Goal: Information Seeking & Learning: Learn about a topic

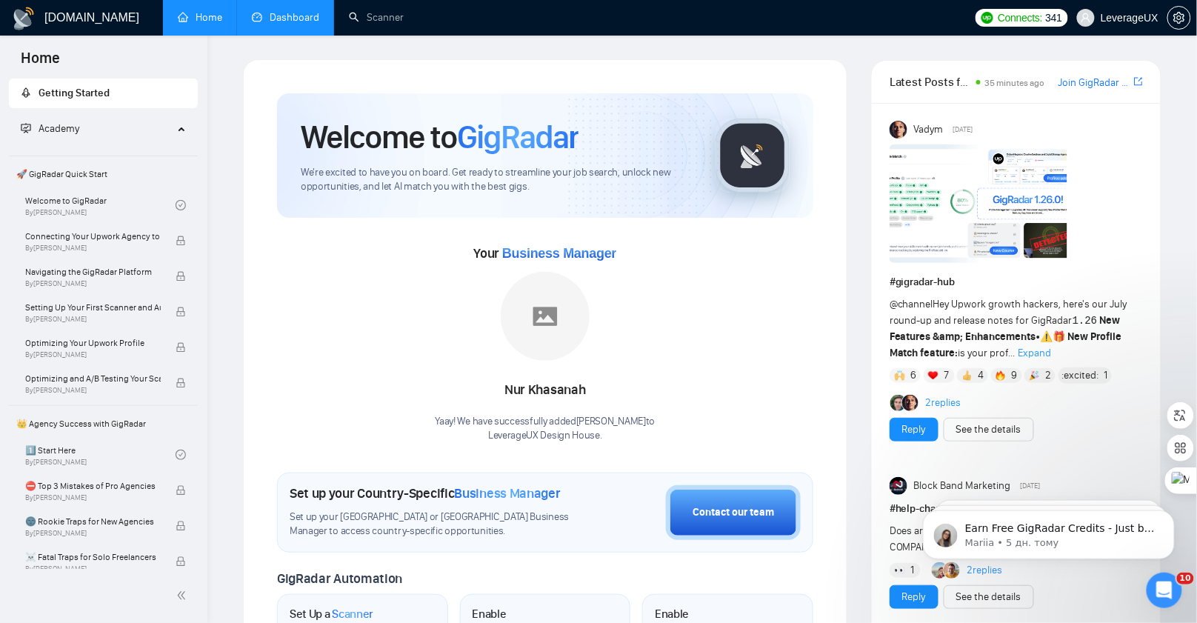
click at [310, 14] on link "Dashboard" at bounding box center [285, 17] width 67 height 13
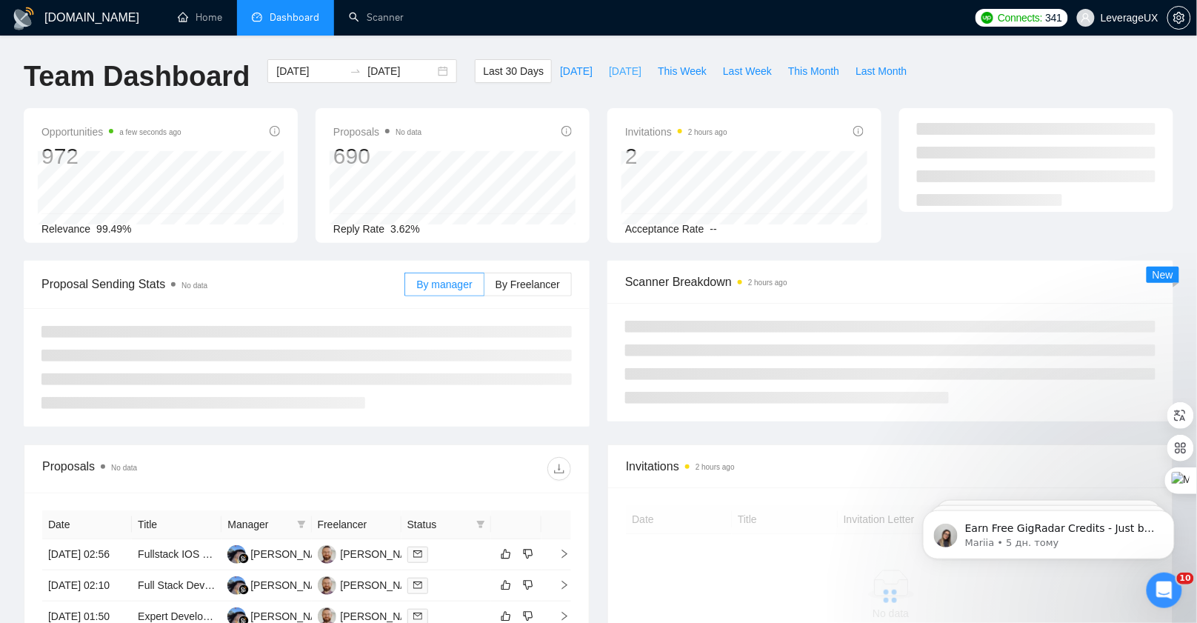
click at [609, 70] on span "[DATE]" at bounding box center [625, 71] width 33 height 16
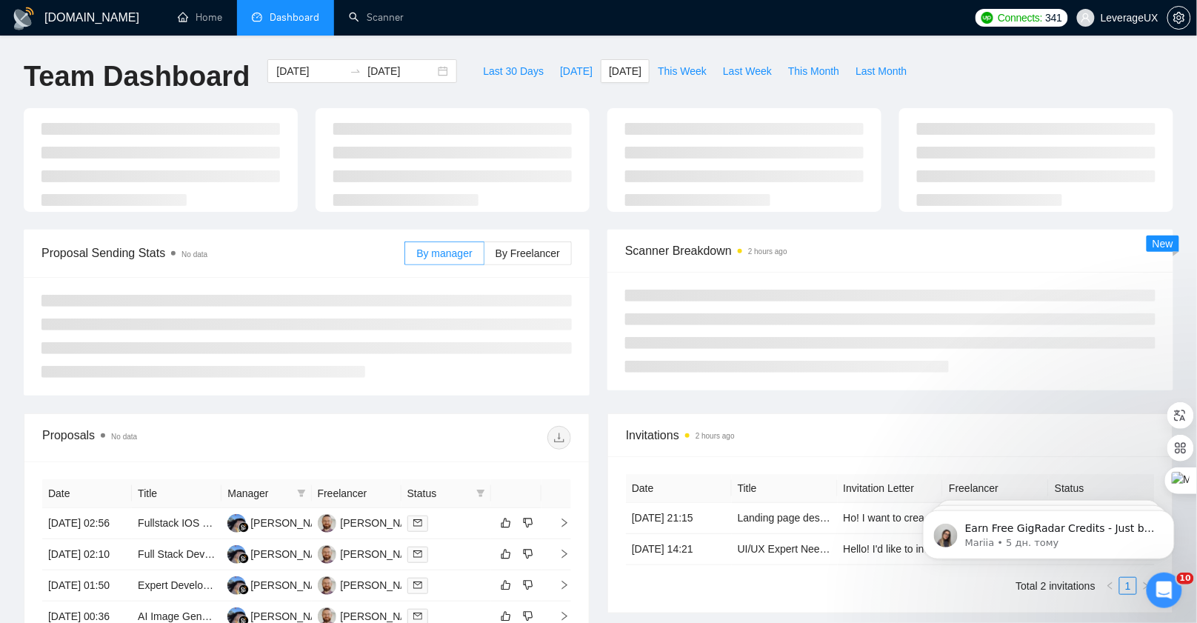
type input "[DATE]"
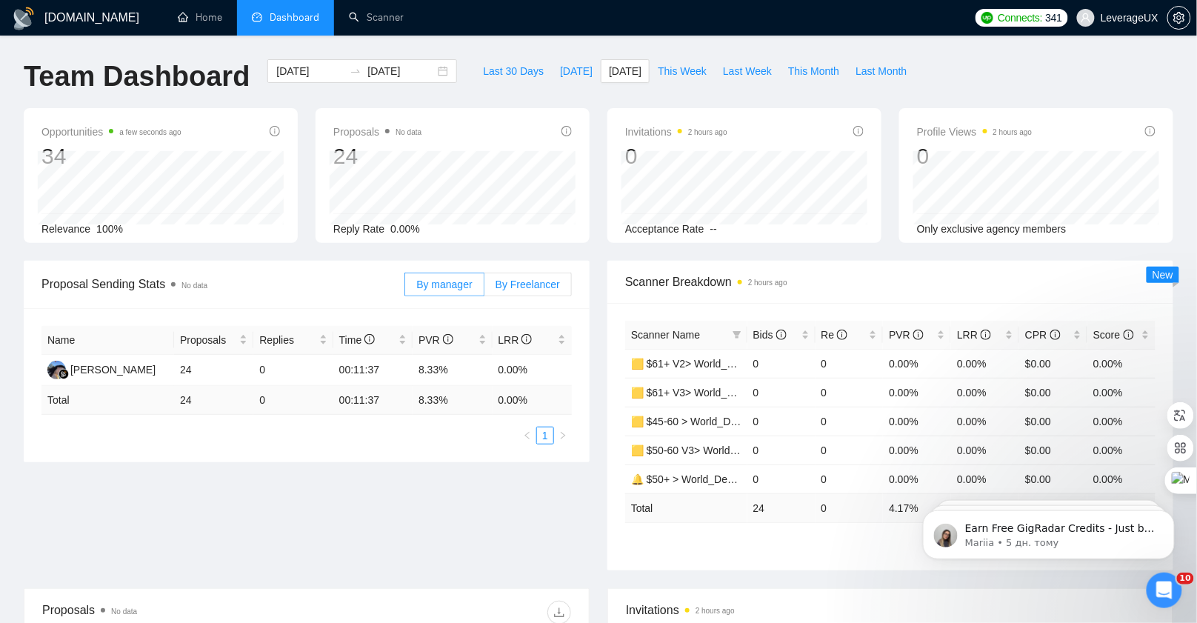
click at [545, 283] on span "By Freelancer" at bounding box center [528, 285] width 64 height 12
click at [484, 288] on input "By Freelancer" at bounding box center [484, 288] width 0 height 0
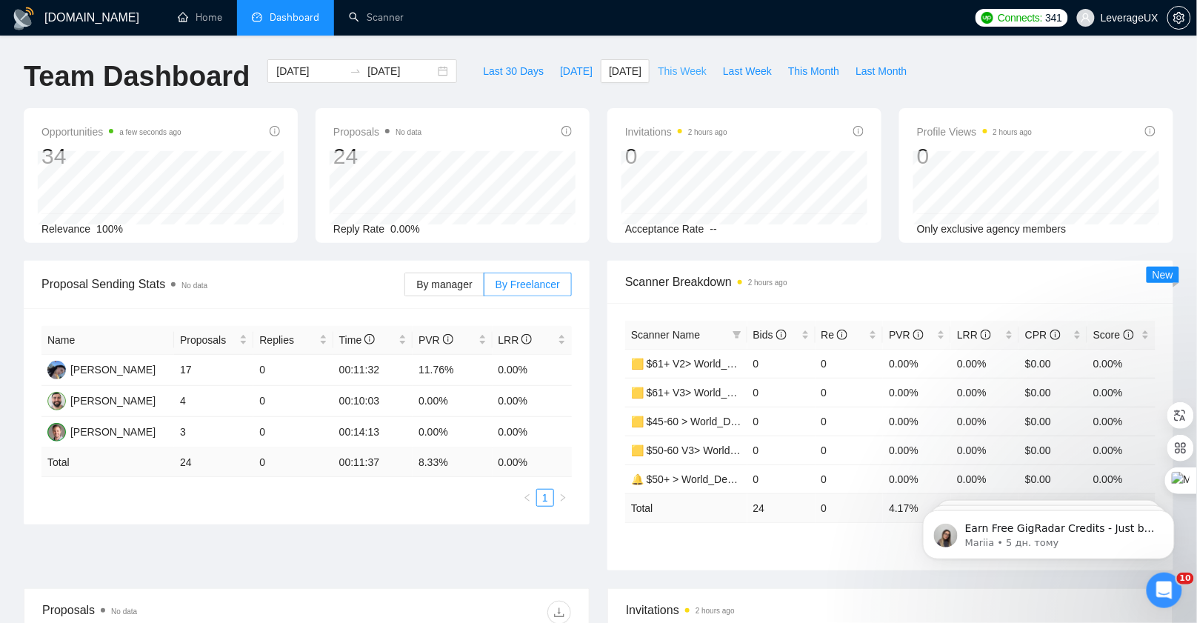
click at [693, 75] on span "This Week" at bounding box center [682, 71] width 49 height 16
type input "[DATE]"
click at [560, 66] on span "[DATE]" at bounding box center [576, 71] width 33 height 16
type input "[DATE]"
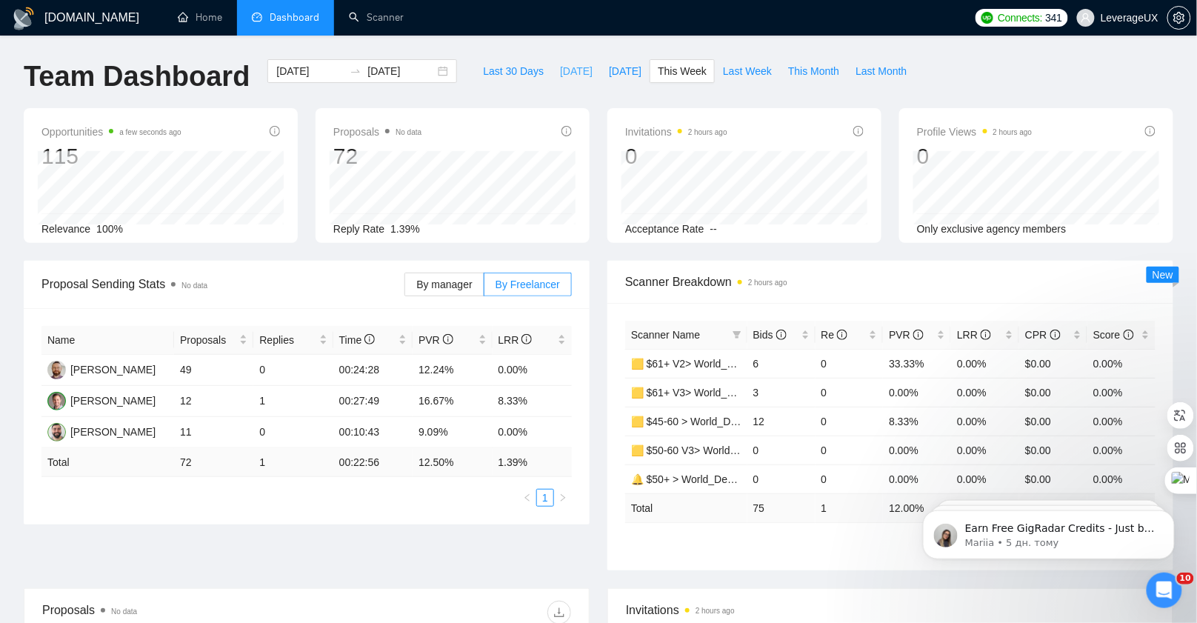
type input "[DATE]"
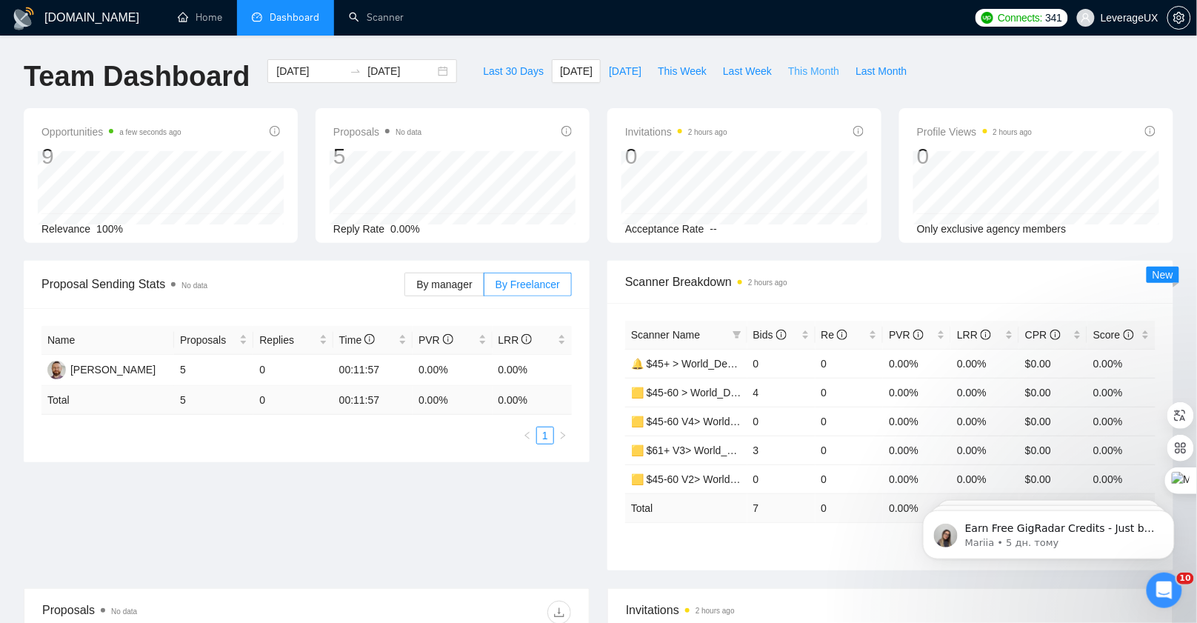
click at [804, 70] on span "This Month" at bounding box center [813, 71] width 51 height 16
type input "[DATE]"
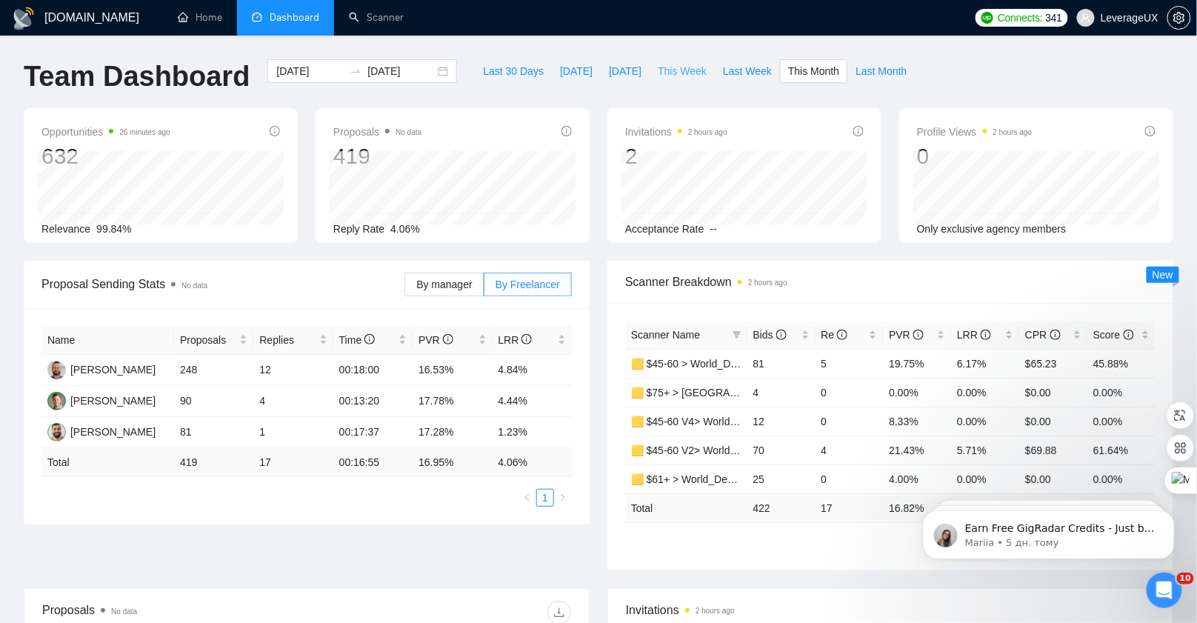
click at [677, 73] on span "This Week" at bounding box center [682, 71] width 49 height 16
type input "[DATE]"
click at [769, 341] on span "Bids" at bounding box center [775, 335] width 45 height 16
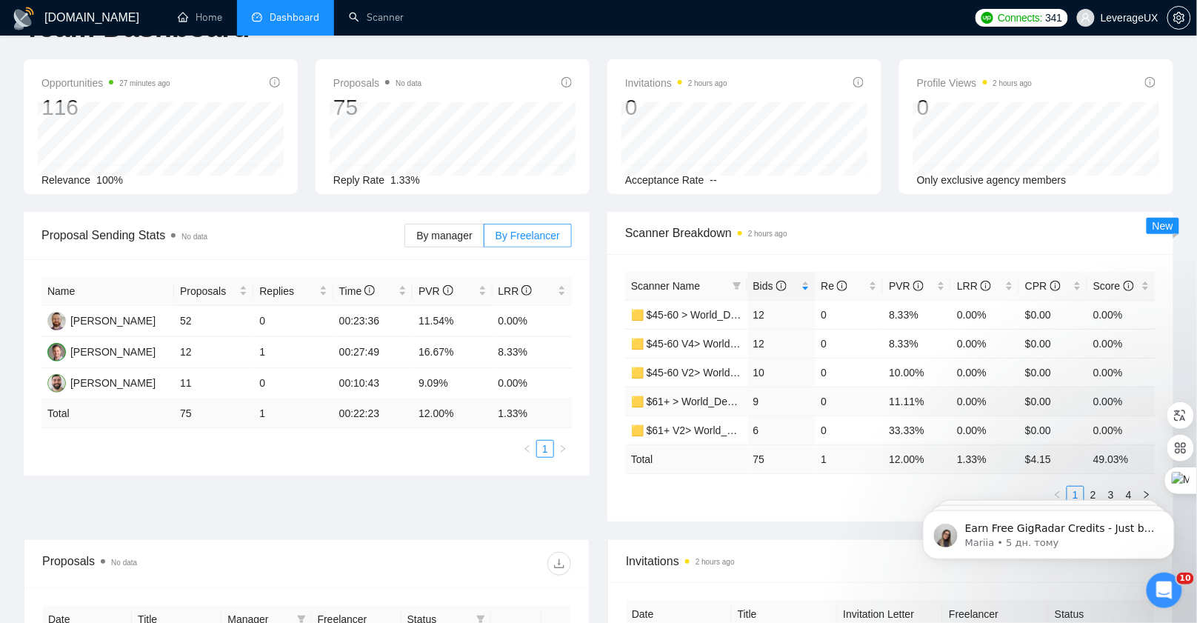
scroll to position [61, 0]
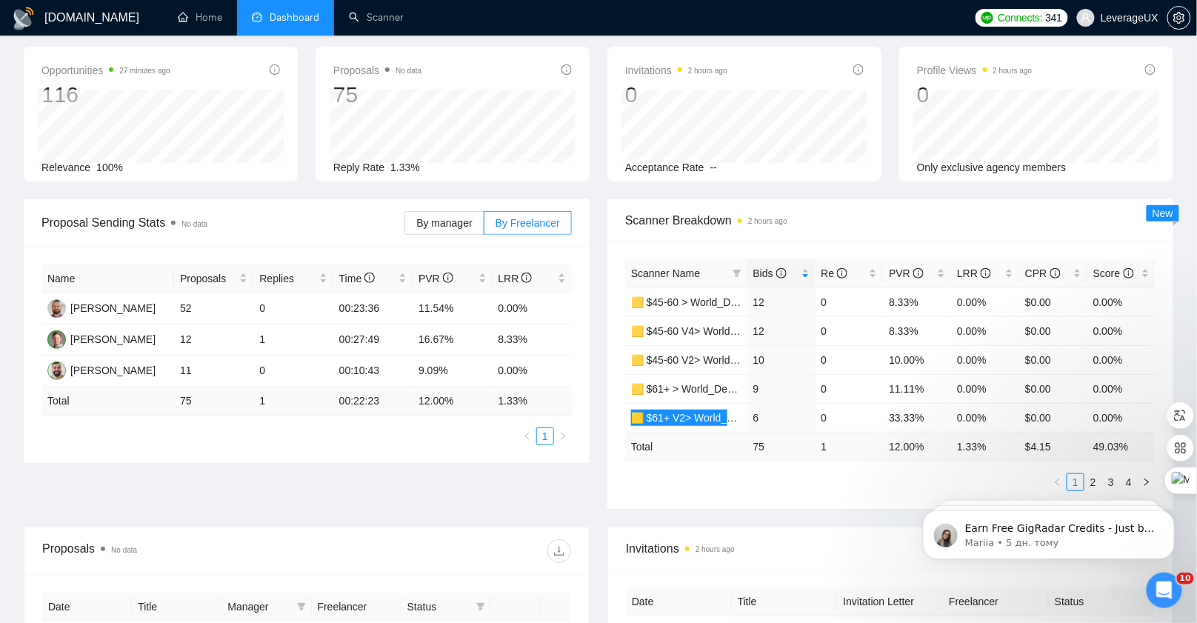
click html "Earn Free GigRadar Credits - Just by Sharing Your Story! 💬 Want more credits fo…"
click at [850, 464] on div "Scanner Name Bids Re PVR LRR CPR Score 🟨 $45-60 > World_Design+Dev_Antony-Front…" at bounding box center [890, 375] width 530 height 232
click html "Earn Free GigRadar Credits - Just by Sharing Your Story! 💬 Want more credits fo…"
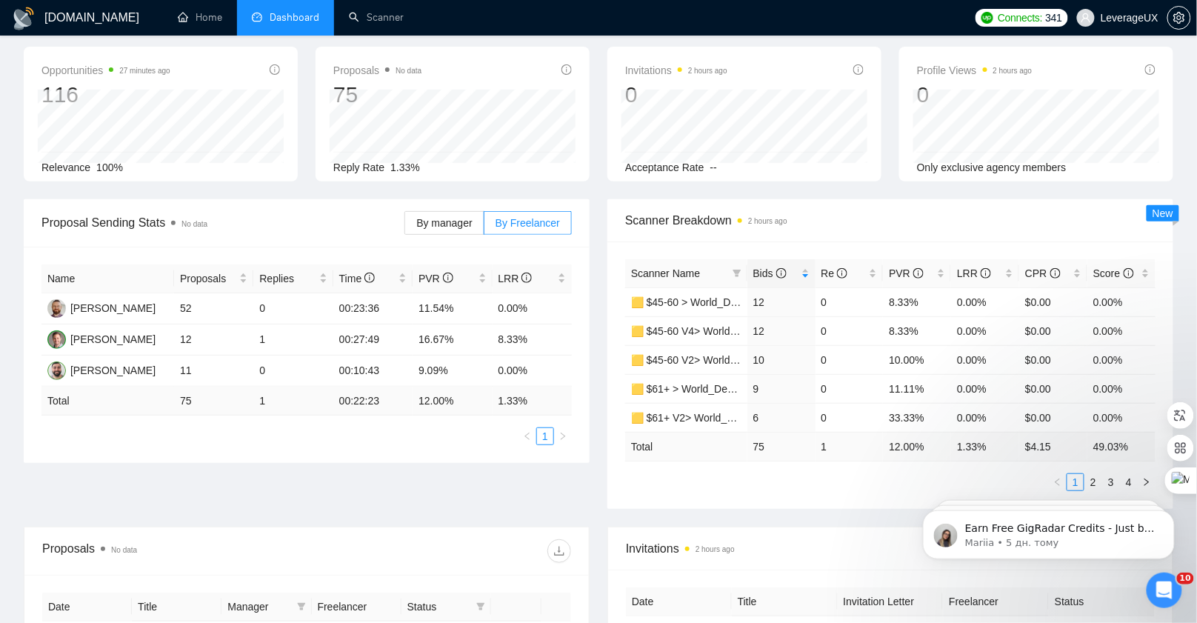
click html "Earn Free GigRadar Credits - Just by Sharing Your Story! 💬 Want more credits fo…"
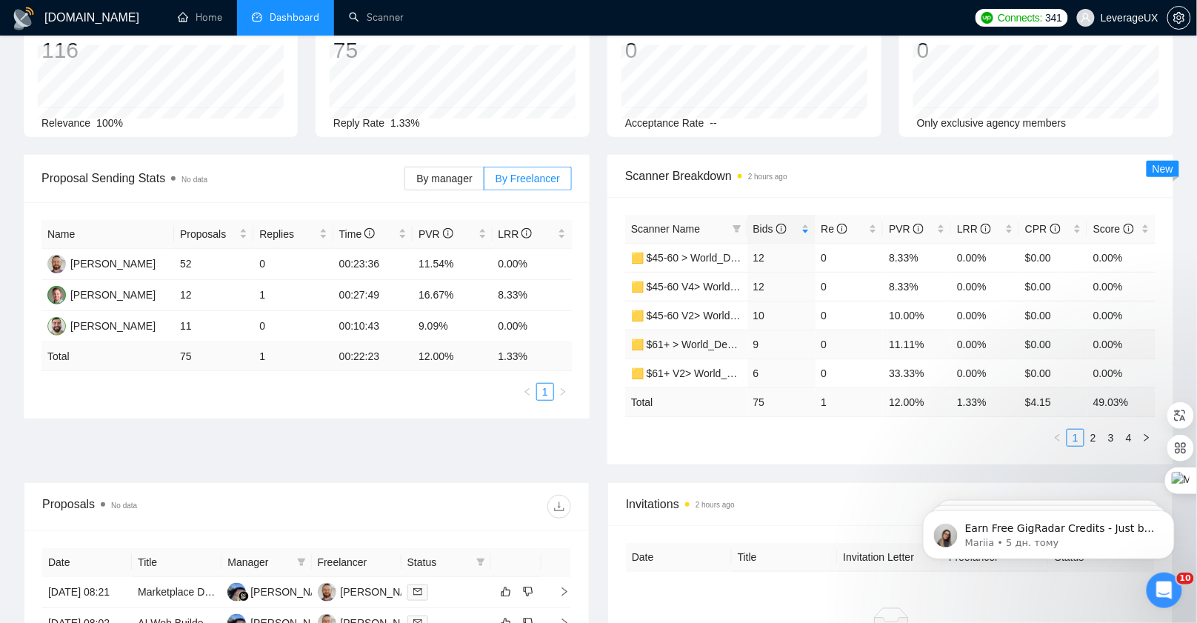
scroll to position [112, 0]
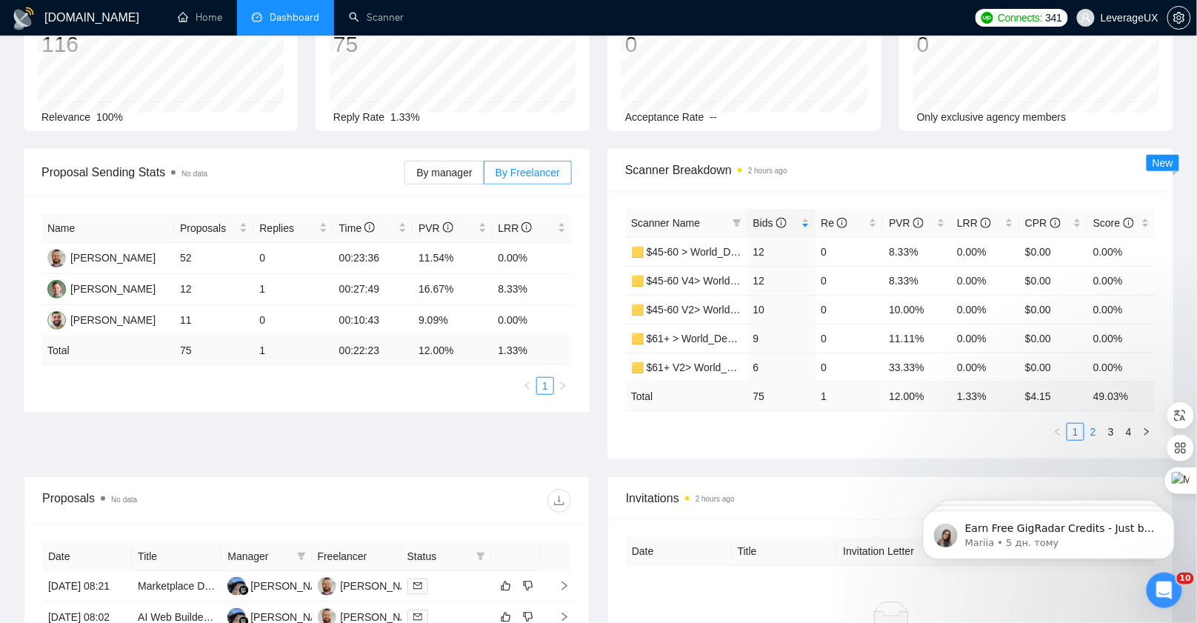
click at [1098, 429] on link "2" at bounding box center [1093, 432] width 16 height 16
click at [1114, 430] on link "3" at bounding box center [1111, 432] width 16 height 16
click at [687, 252] on link "🟨 $61+ V2> World_Design Only_Roman-UX/UI_General" at bounding box center [763, 252] width 265 height 12
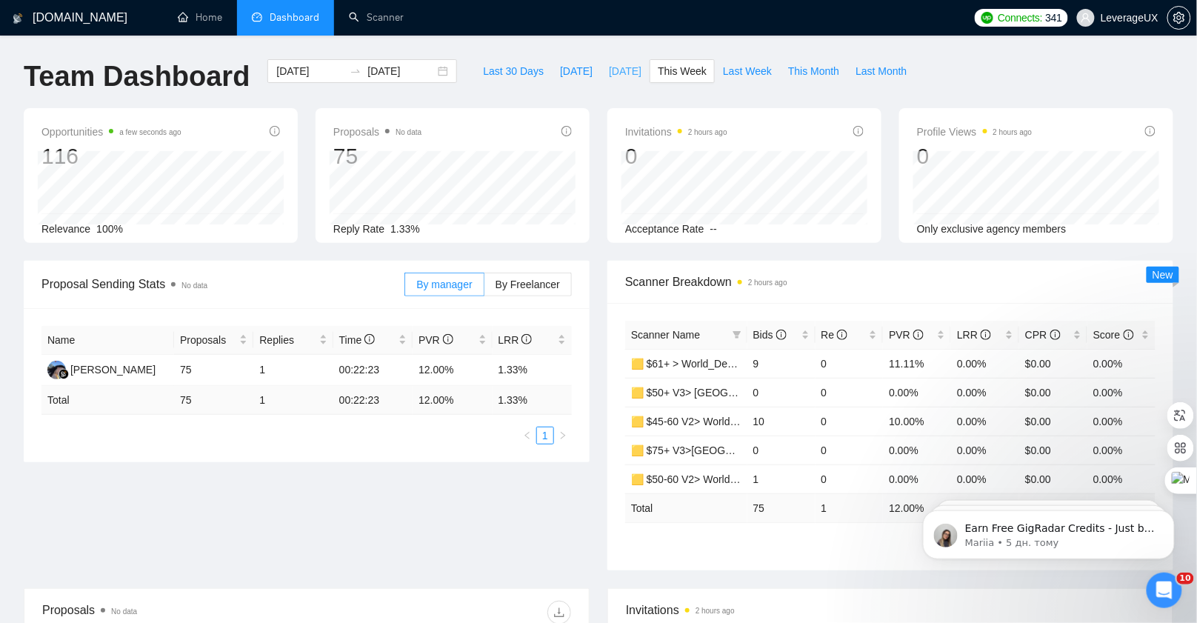
click at [609, 74] on span "[DATE]" at bounding box center [625, 71] width 33 height 16
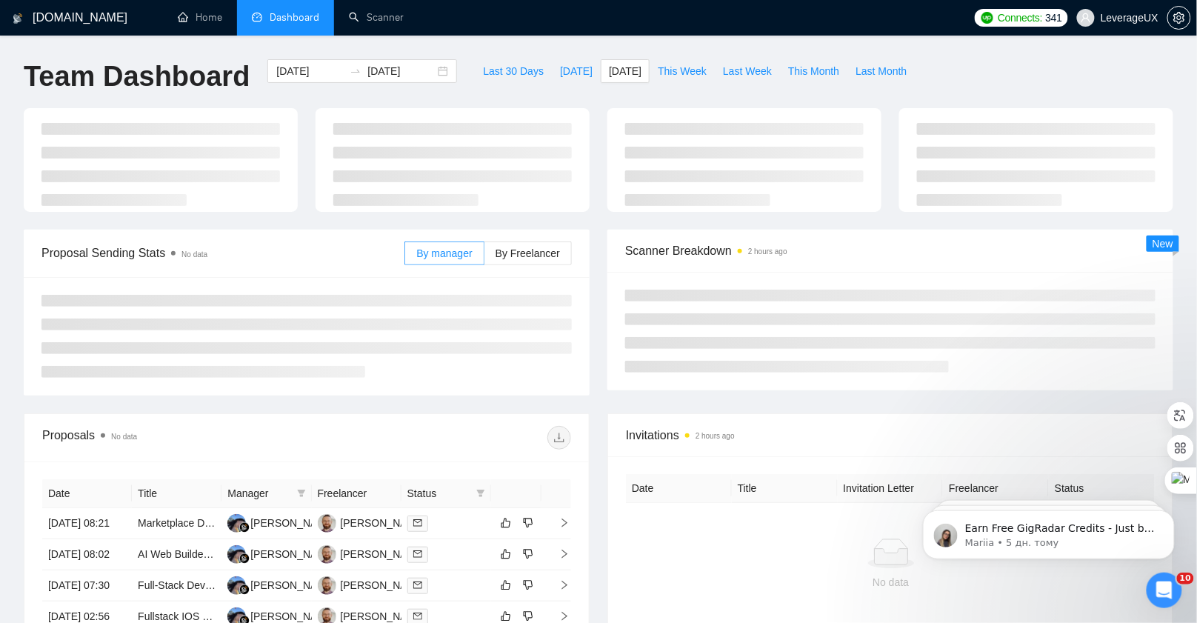
type input "[DATE]"
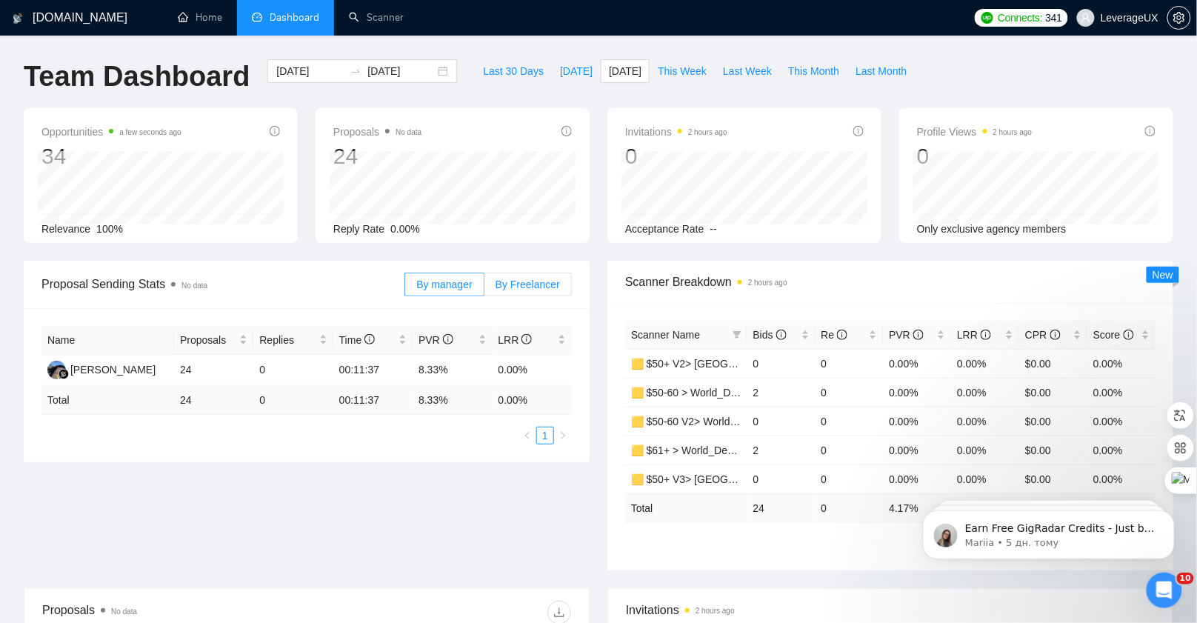
click at [547, 279] on span "By Freelancer" at bounding box center [528, 285] width 64 height 12
click at [484, 288] on input "By Freelancer" at bounding box center [484, 288] width 0 height 0
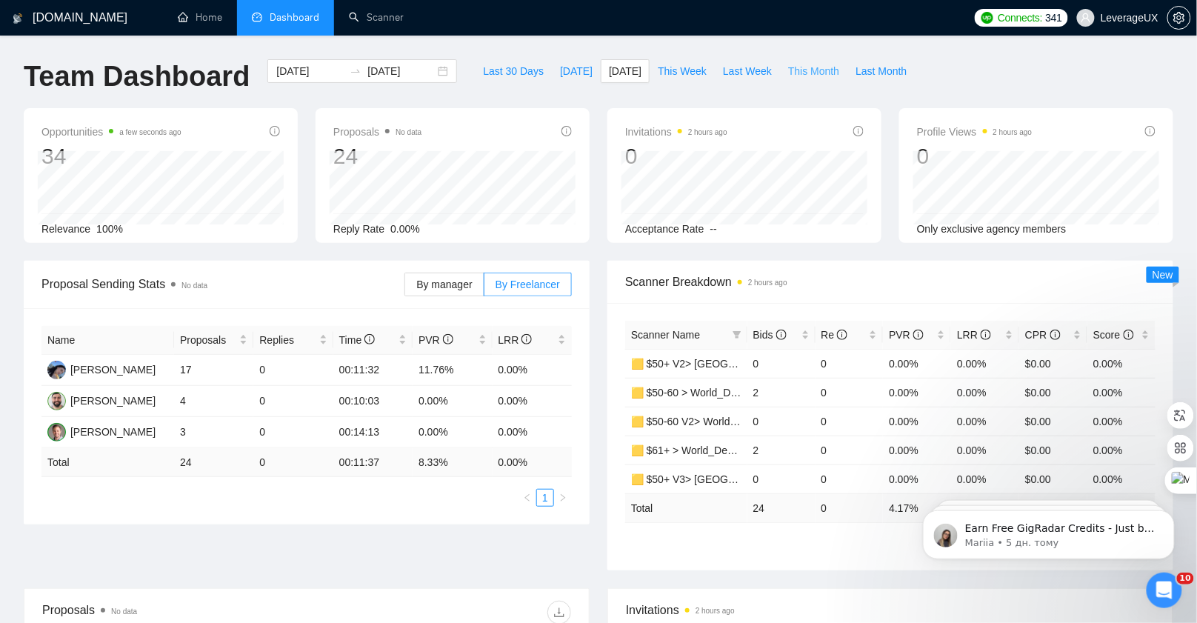
click at [816, 76] on span "This Month" at bounding box center [813, 71] width 51 height 16
type input "[DATE]"
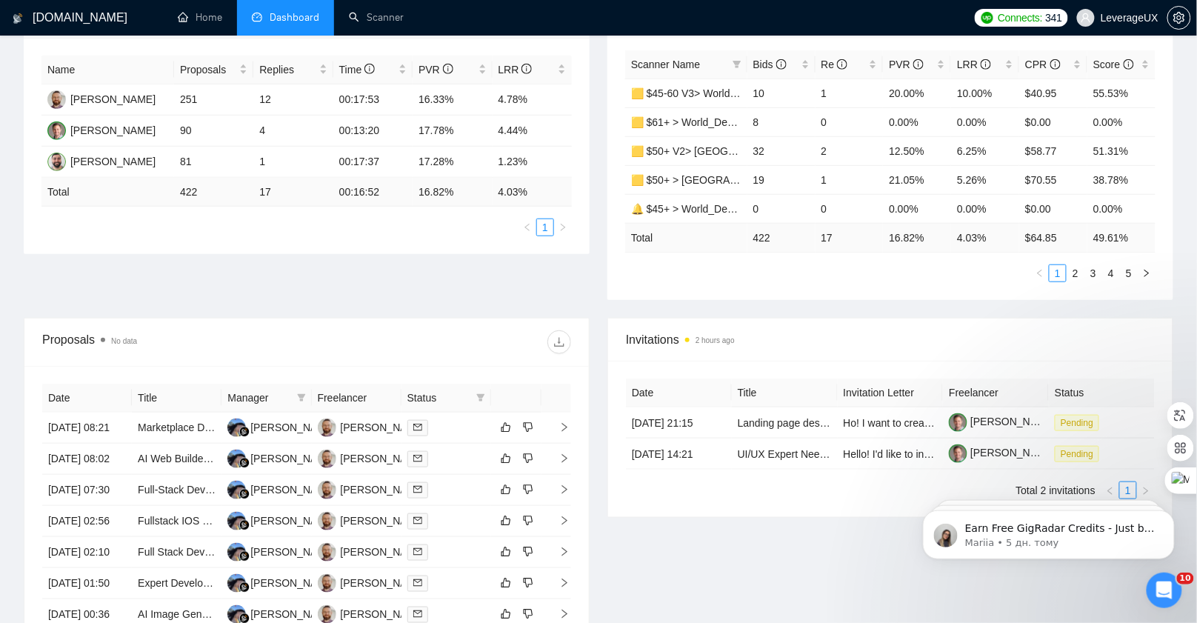
scroll to position [287, 0]
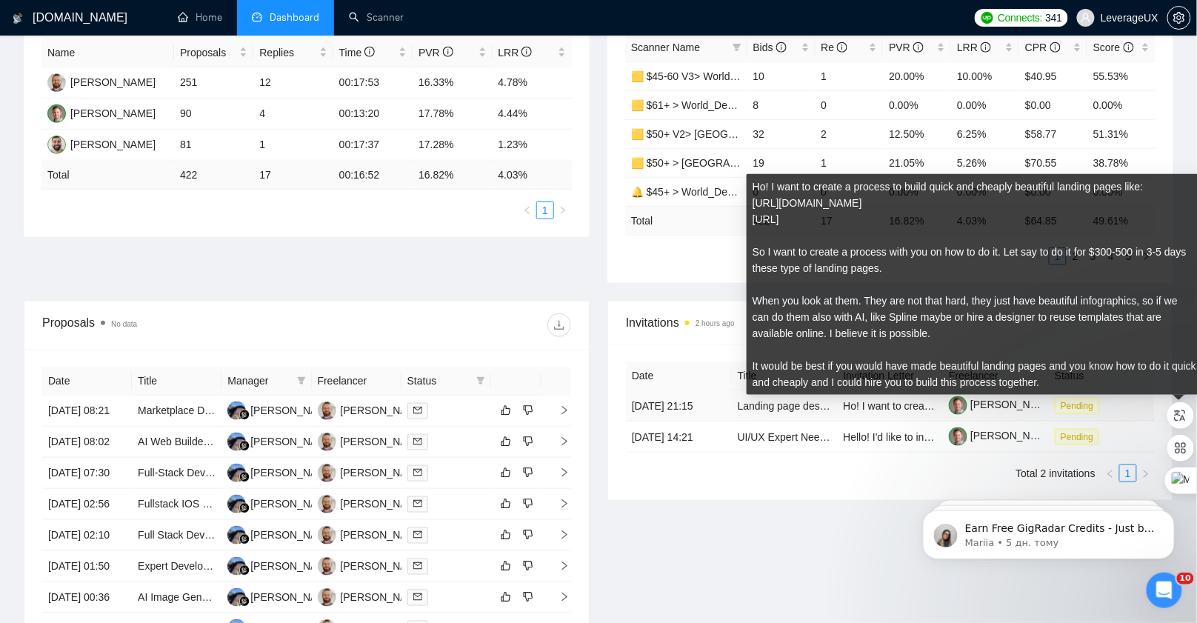
click at [849, 421] on td "Ho! I want to create a process to build quick and cheaply beautiful landing pag…" at bounding box center [891, 405] width 106 height 31
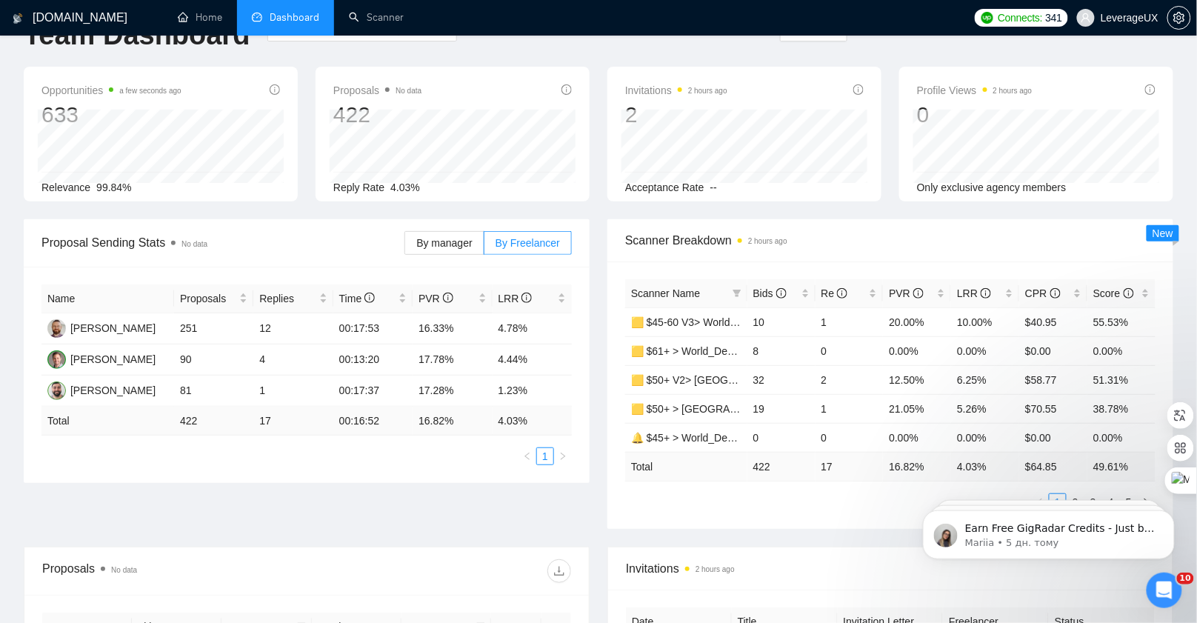
scroll to position [0, 0]
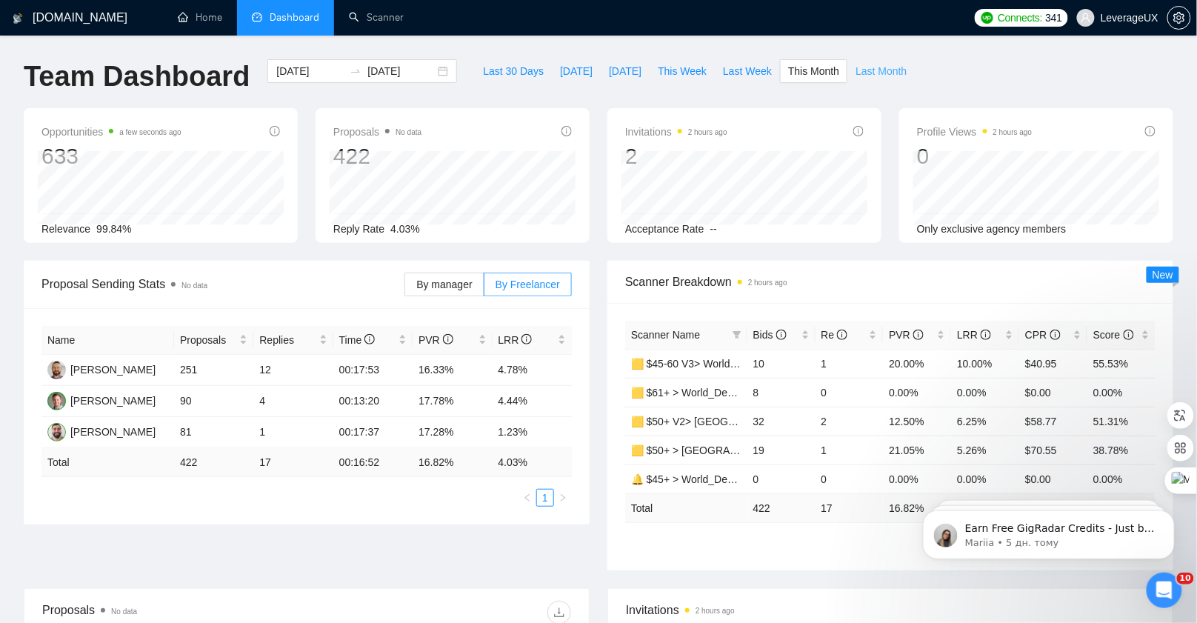
click at [876, 72] on span "Last Month" at bounding box center [881, 71] width 51 height 16
type input "[DATE]"
click at [822, 70] on span "This Month" at bounding box center [813, 71] width 51 height 16
type input "[DATE]"
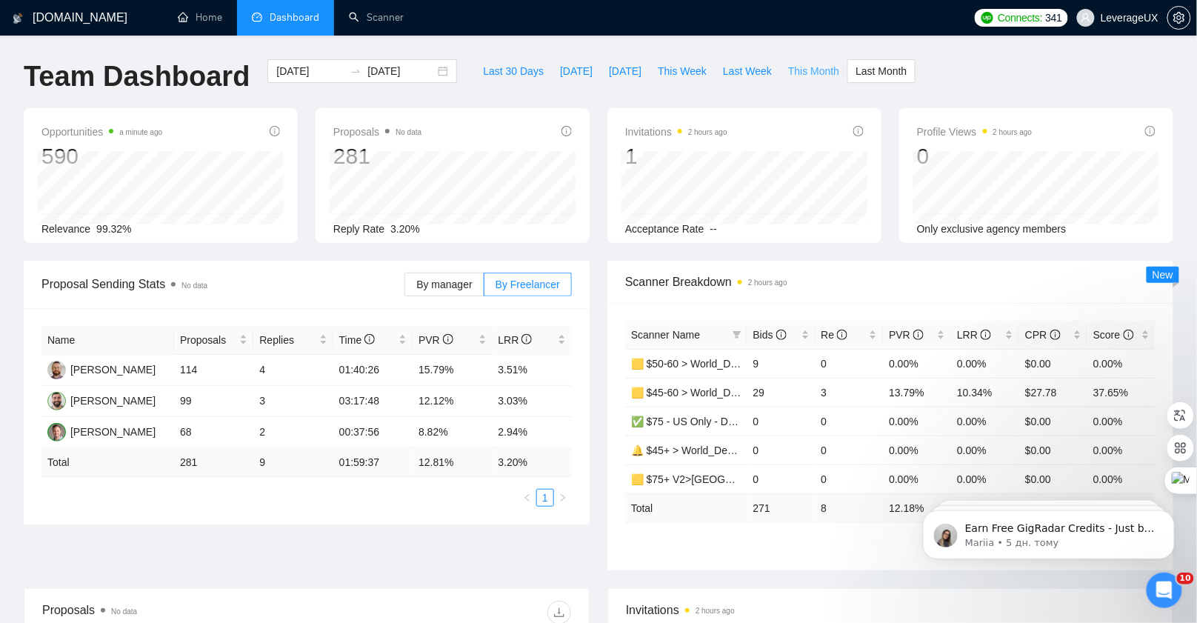
type input "[DATE]"
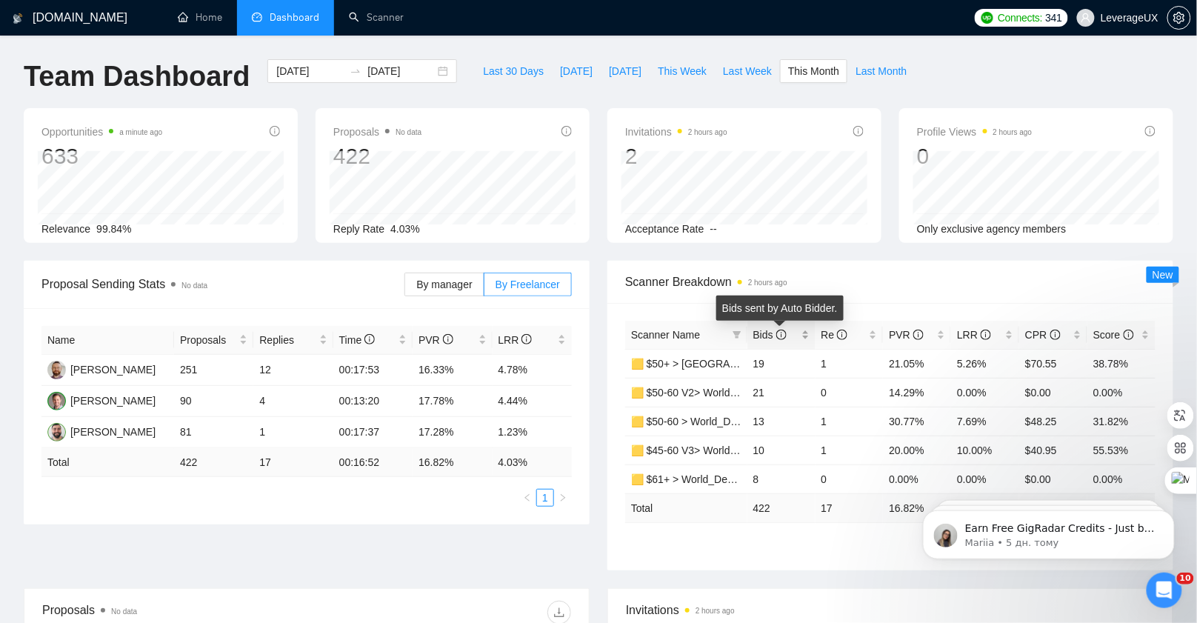
click at [779, 337] on icon "info-circle" at bounding box center [781, 335] width 10 height 10
click at [775, 338] on span "Bids" at bounding box center [769, 335] width 33 height 12
